Goal: Transaction & Acquisition: Purchase product/service

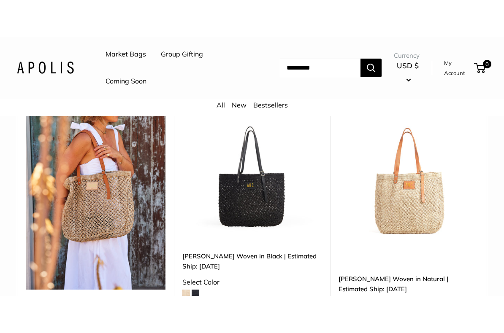
scroll to position [131, 0]
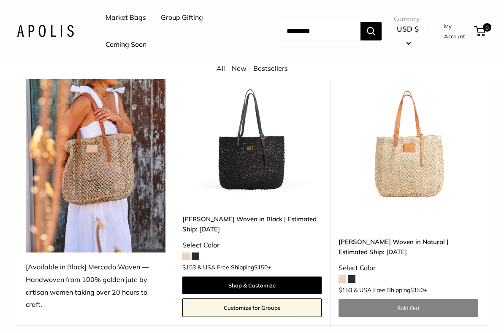
click at [429, 240] on link "[PERSON_NAME] Woven in Natural | Estimated Ship: [DATE]" at bounding box center [408, 247] width 140 height 20
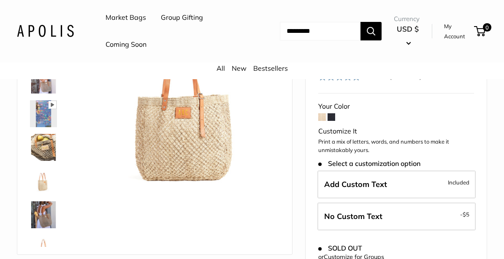
scroll to position [126, 0]
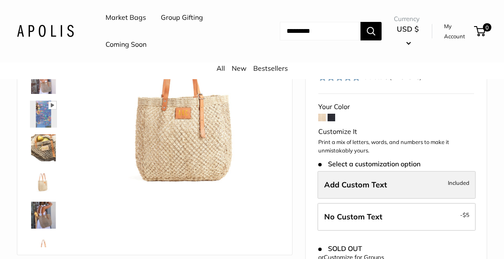
click at [448, 178] on span "Included" at bounding box center [459, 183] width 22 height 10
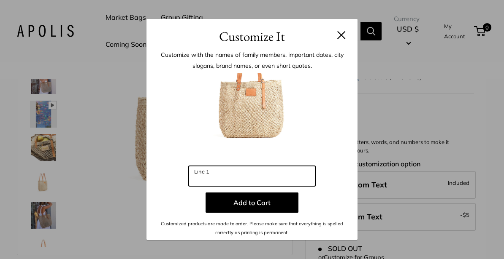
click at [232, 181] on input "Line 1" at bounding box center [252, 176] width 127 height 20
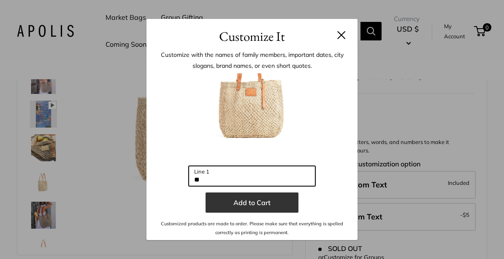
type input "**"
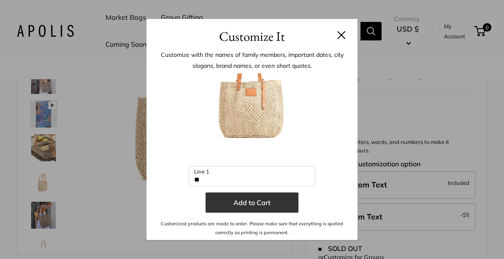
click at [258, 204] on button "Add to Cart" at bounding box center [251, 203] width 93 height 20
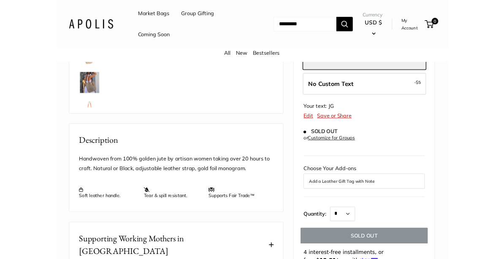
scroll to position [239, 0]
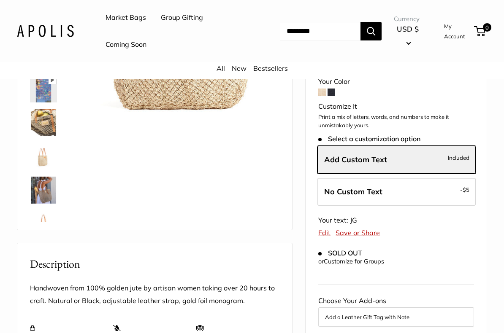
click at [452, 272] on div "Choose Your Add-ons Add a Leather Gift Tag with Note" at bounding box center [396, 311] width 156 height 32
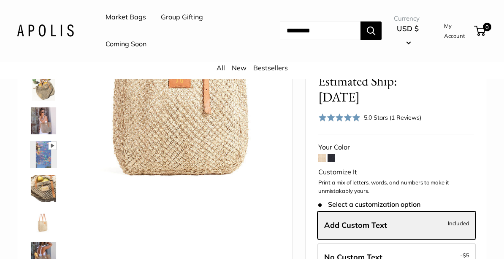
scroll to position [67, 0]
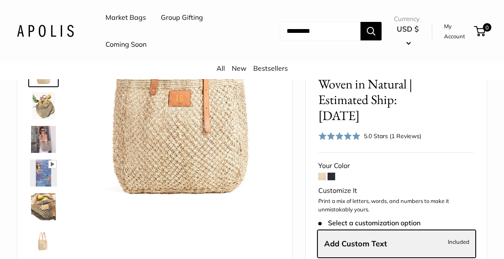
click at [331, 173] on span at bounding box center [331, 177] width 8 height 8
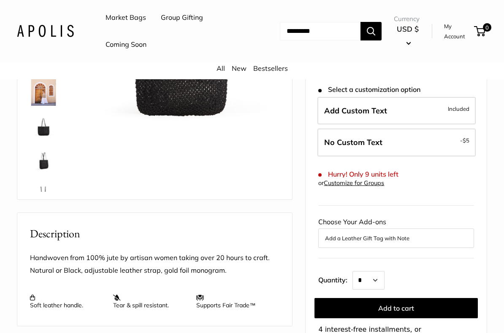
scroll to position [182, 0]
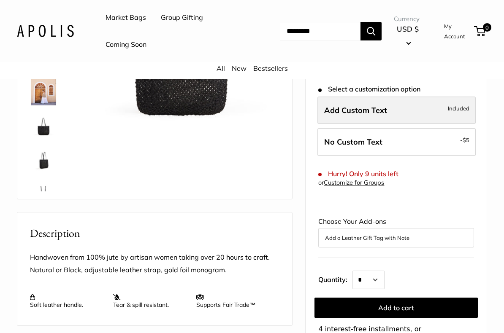
click at [424, 97] on label "Add Custom Text Included" at bounding box center [396, 111] width 158 height 28
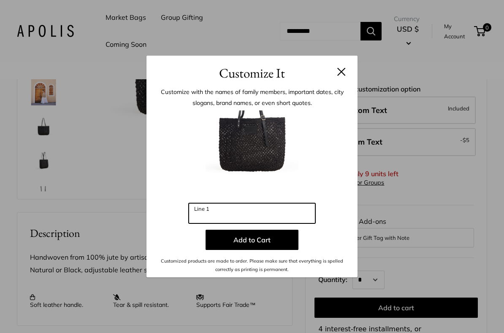
click at [217, 208] on input "Line 1" at bounding box center [252, 213] width 127 height 20
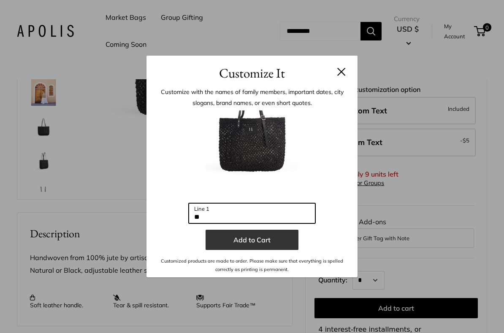
type input "**"
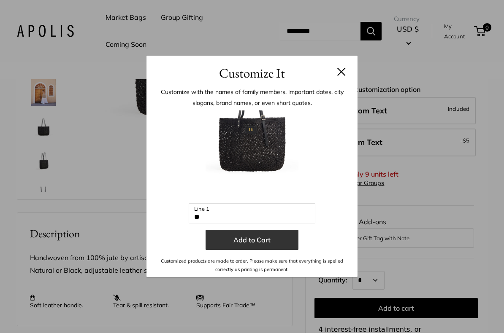
click at [261, 247] on button "Add to Cart" at bounding box center [251, 240] width 93 height 20
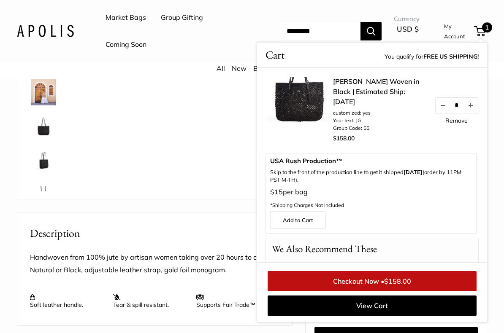
scroll to position [26, 0]
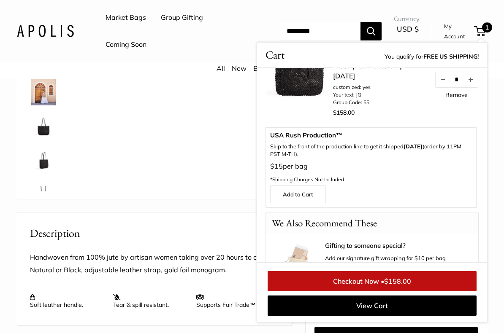
click at [392, 259] on span "$158.00" at bounding box center [397, 281] width 27 height 8
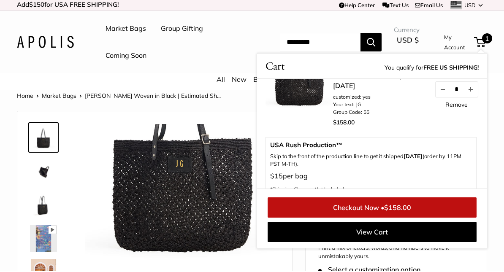
scroll to position [0, 0]
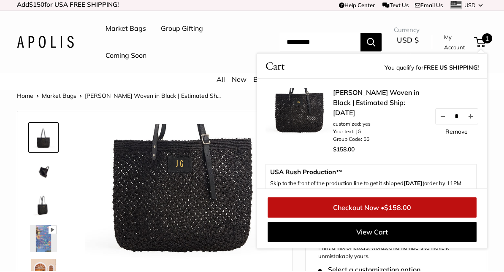
click at [47, 230] on img at bounding box center [43, 240] width 27 height 27
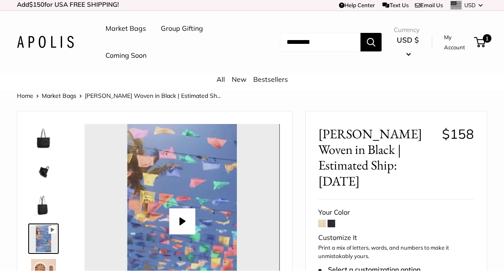
click at [181, 220] on button "Play" at bounding box center [182, 223] width 26 height 26
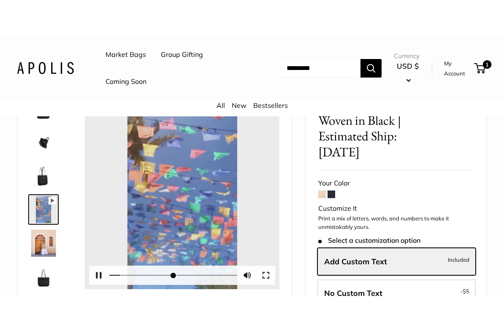
scroll to position [68, 0]
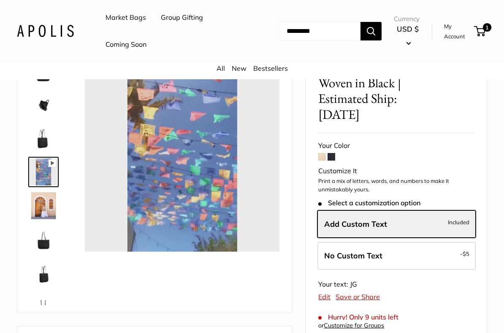
type input "*"
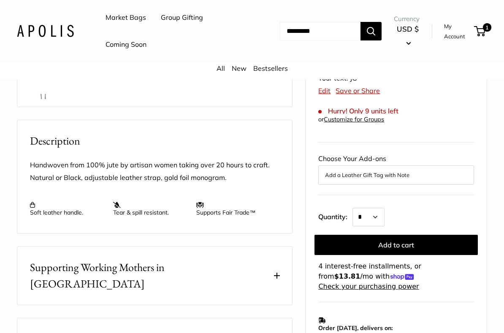
scroll to position [276, 0]
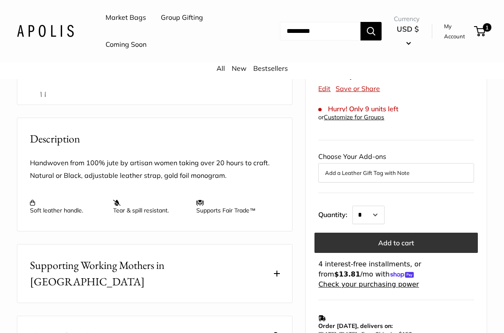
click at [400, 233] on button "Add to cart" at bounding box center [395, 243] width 163 height 20
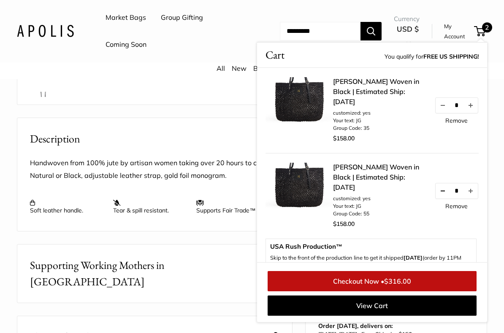
click at [443, 193] on button "Decrease quantity by 1" at bounding box center [442, 191] width 14 height 15
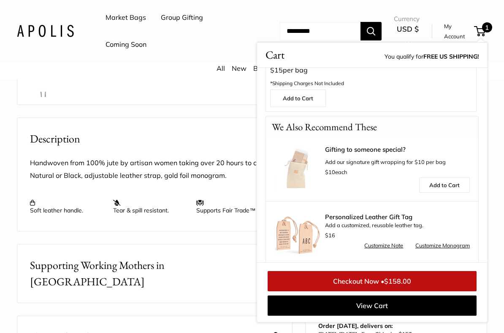
scroll to position [130, 0]
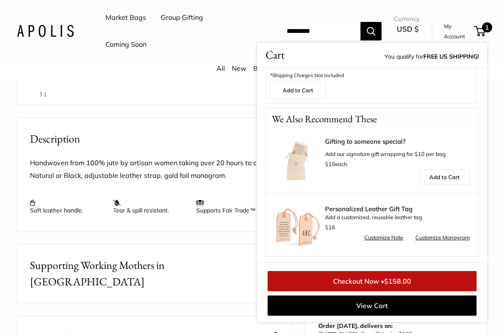
click at [392, 259] on span "$158.00" at bounding box center [397, 281] width 27 height 8
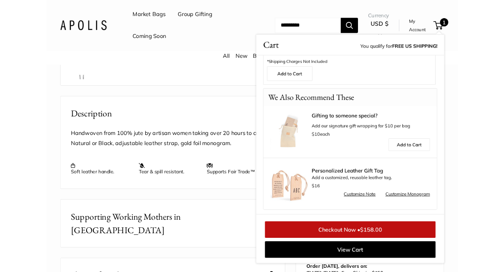
scroll to position [276, 0]
